Goal: Task Accomplishment & Management: Use online tool/utility

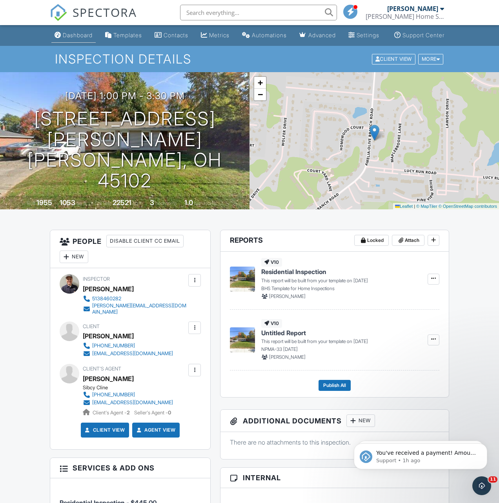
click at [74, 38] on div "Dashboard" at bounding box center [78, 35] width 30 height 7
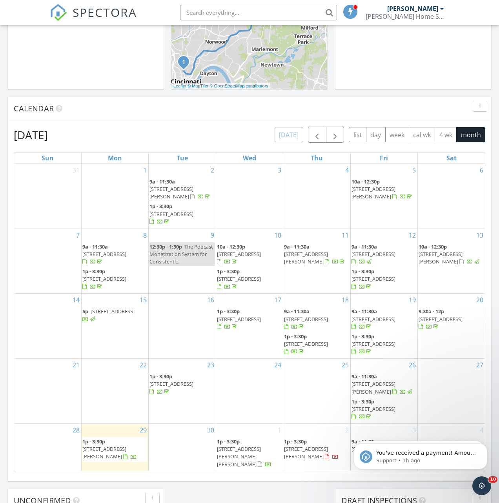
scroll to position [357, 0]
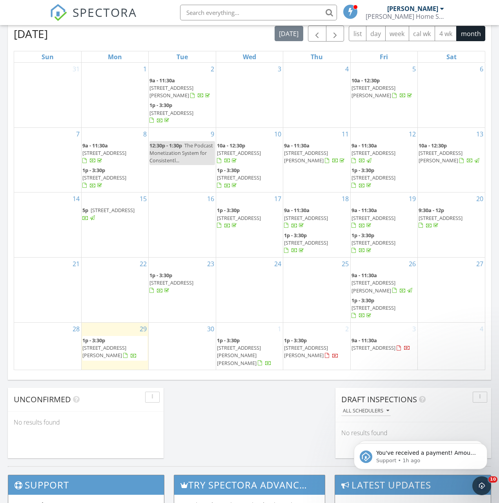
click at [125, 346] on span "26 E McMicken Ave, Cincinnati 45202" at bounding box center [104, 351] width 44 height 15
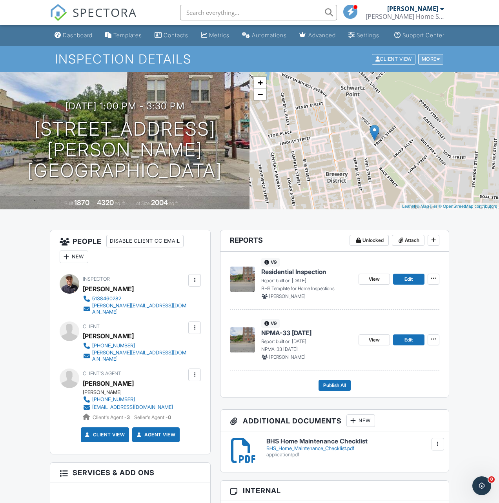
click at [435, 64] on div "More" at bounding box center [430, 59] width 25 height 11
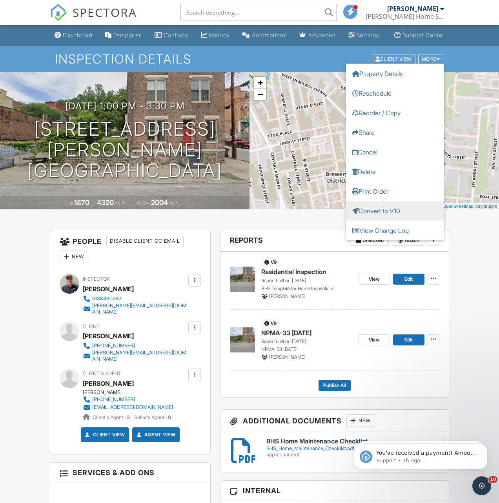
click at [384, 217] on link "Convert to V10" at bounding box center [395, 211] width 98 height 20
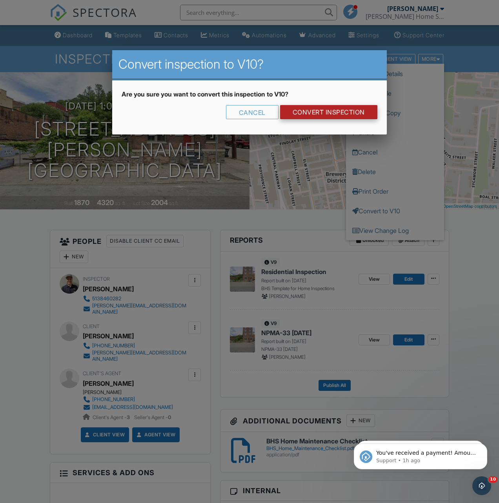
click at [347, 114] on link "CONVERT INSPECTION" at bounding box center [328, 112] width 97 height 14
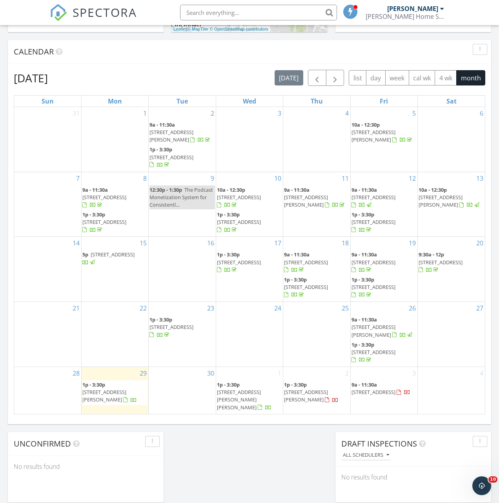
scroll to position [315, 0]
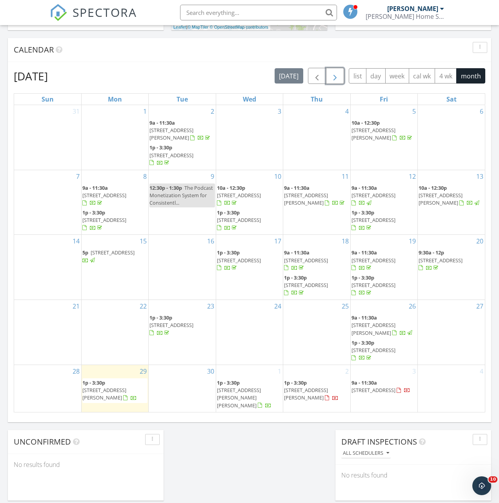
click at [336, 78] on span "button" at bounding box center [334, 75] width 9 height 9
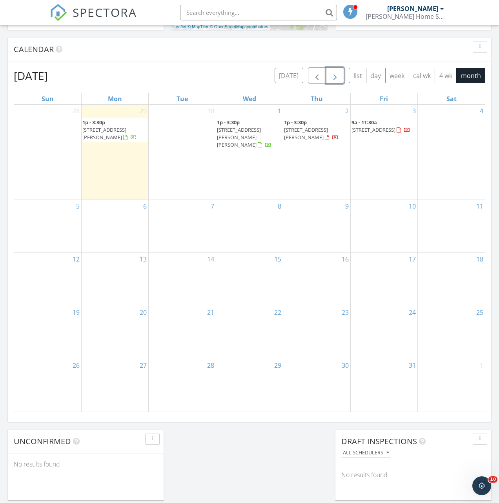
click at [336, 78] on span "button" at bounding box center [334, 75] width 9 height 9
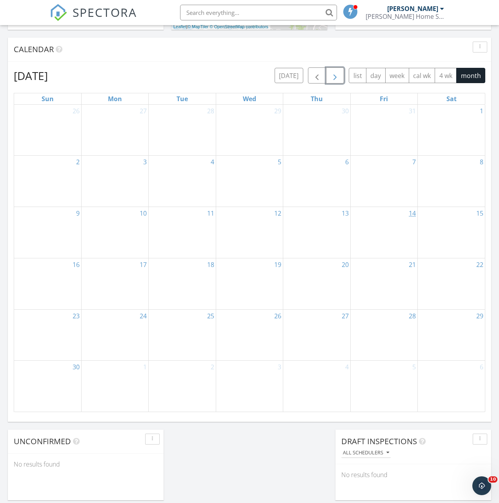
click at [412, 214] on link "14" at bounding box center [412, 213] width 10 height 13
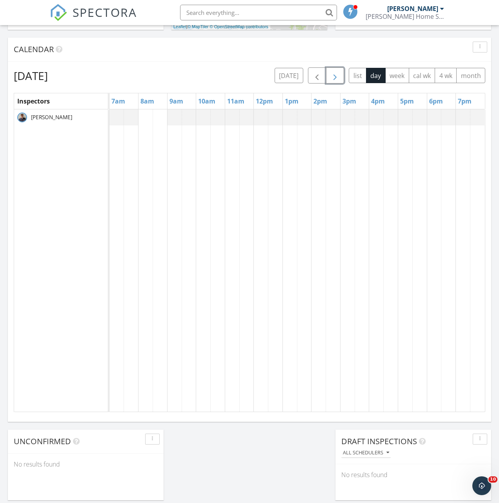
click at [149, 119] on div at bounding box center [296, 260] width 375 height 303
click at [150, 98] on link "Event" at bounding box center [144, 94] width 40 height 13
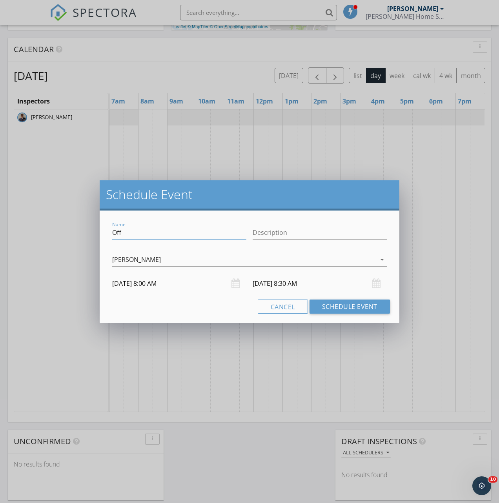
drag, startPoint x: 154, startPoint y: 234, endPoint x: 102, endPoint y: 234, distance: 52.1
click at [102, 234] on div "Name Off Description [PERSON_NAME] arrow_drop_down [DATE] 8:00 AM [DATE] 8:30 A…" at bounding box center [249, 267] width 299 height 113
type input "[PERSON_NAME]"
click at [275, 233] on input "Description" at bounding box center [319, 232] width 134 height 13
type input "5230 [GEOGRAPHIC_DATA]"
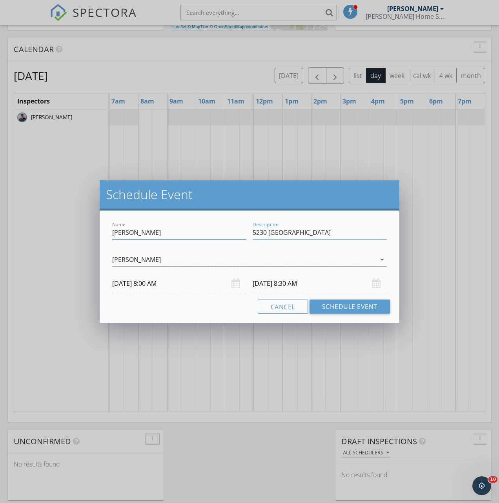
click at [198, 232] on input "[PERSON_NAME]" at bounding box center [179, 232] width 134 height 13
type input "[PERSON_NAME] (916-804-6338)"
click at [340, 304] on button "Schedule Event" at bounding box center [349, 307] width 80 height 14
